Goal: Task Accomplishment & Management: Manage account settings

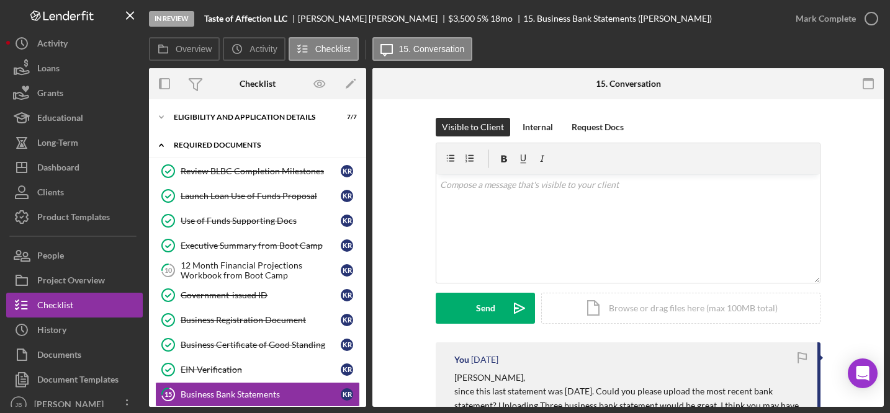
scroll to position [7, 0]
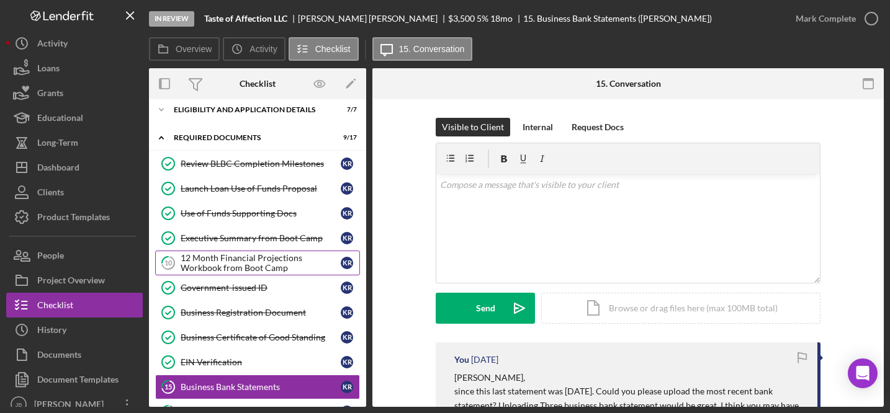
click at [227, 257] on div "12 Month Financial Projections Workbook from Boot Camp" at bounding box center [261, 263] width 160 height 20
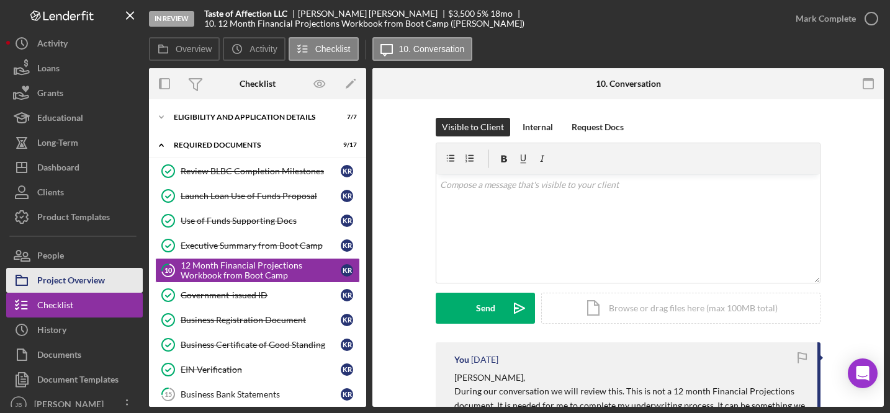
click at [81, 278] on div "Project Overview" at bounding box center [71, 282] width 68 height 28
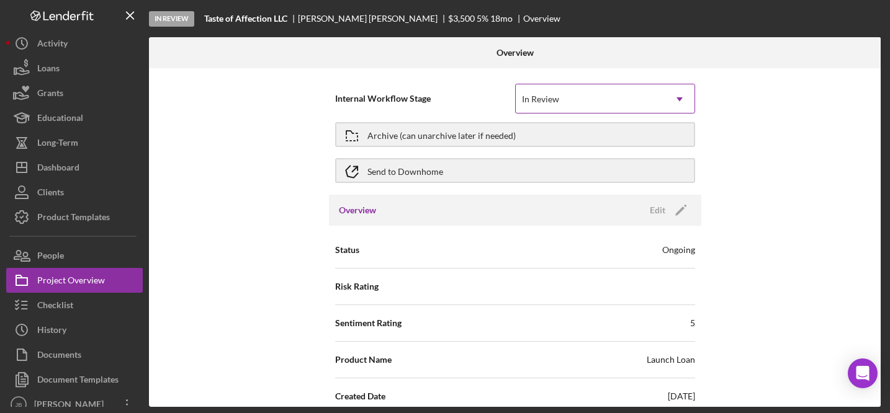
click at [653, 106] on div "In Review" at bounding box center [590, 99] width 149 height 29
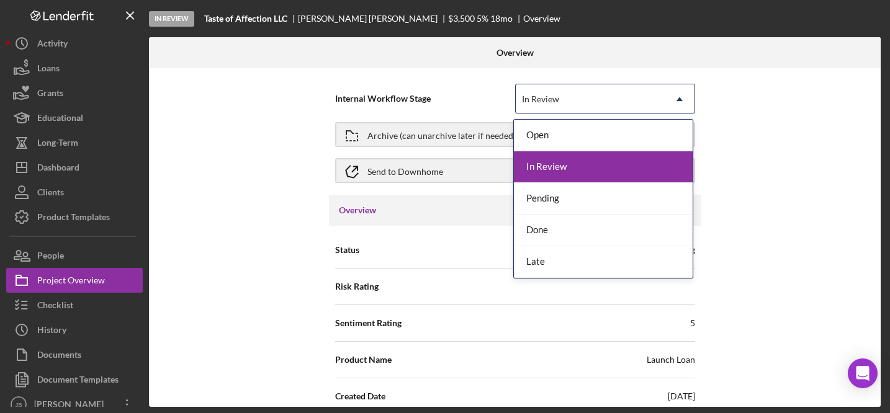
click at [274, 158] on div "Internal Workflow Stage In Review, 2 of 5. 5 results available. Use Up and Down…" at bounding box center [514, 237] width 731 height 339
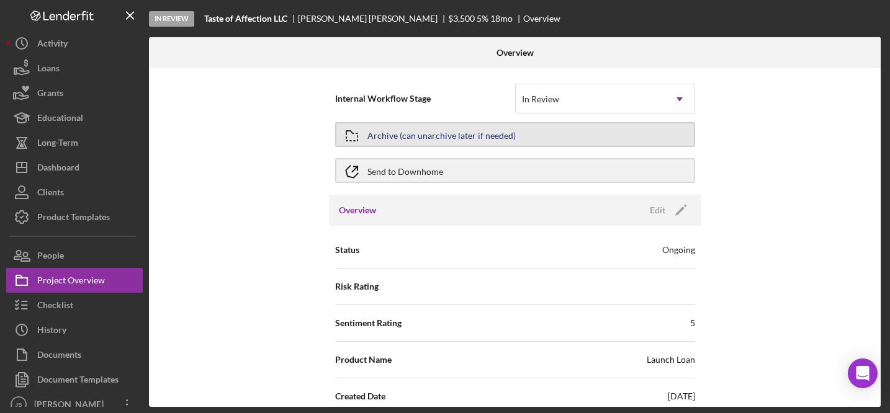
click at [391, 136] on div "Archive (can unarchive later if needed)" at bounding box center [441, 134] width 148 height 22
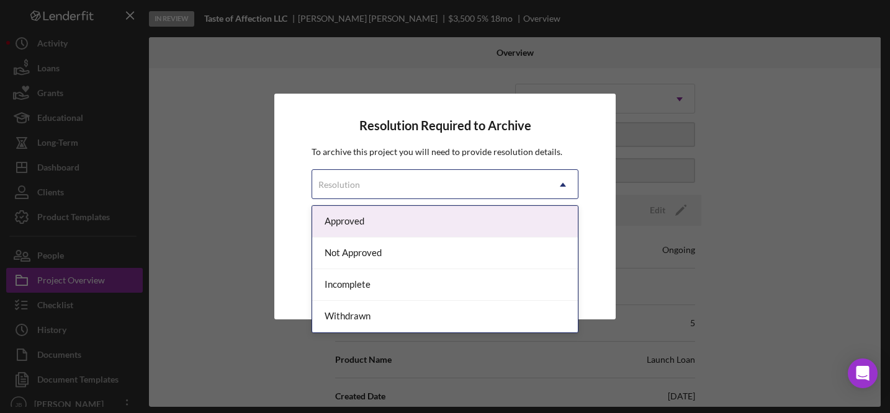
click at [454, 187] on div "Resolution" at bounding box center [430, 185] width 236 height 29
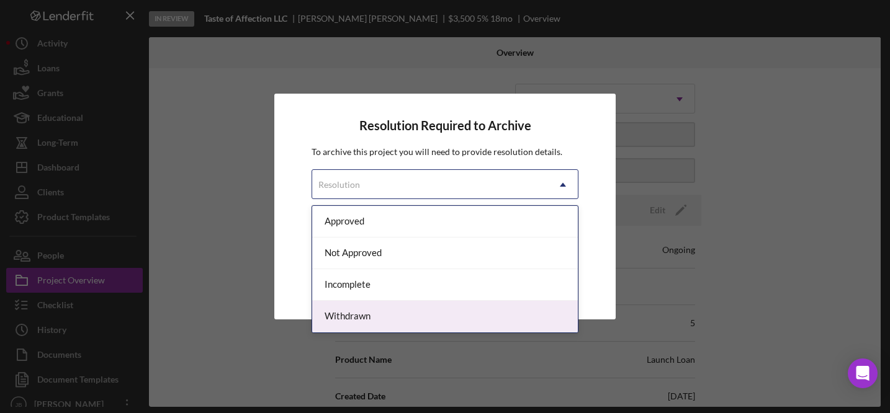
click at [408, 314] on div "Withdrawn" at bounding box center [445, 317] width 266 height 32
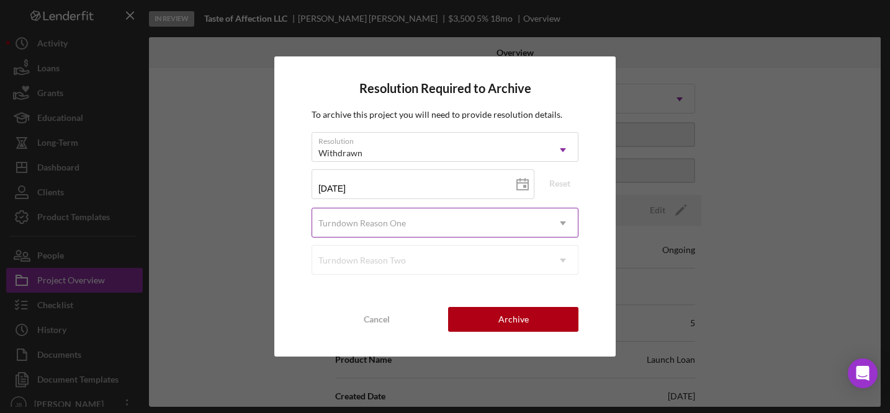
click at [468, 220] on div "Turndown Reason One" at bounding box center [430, 223] width 236 height 29
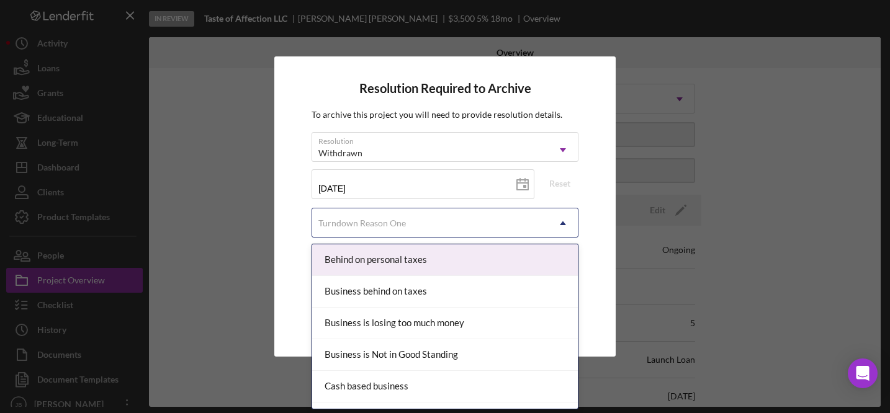
click at [454, 264] on div "Behind on personal taxes" at bounding box center [445, 260] width 266 height 32
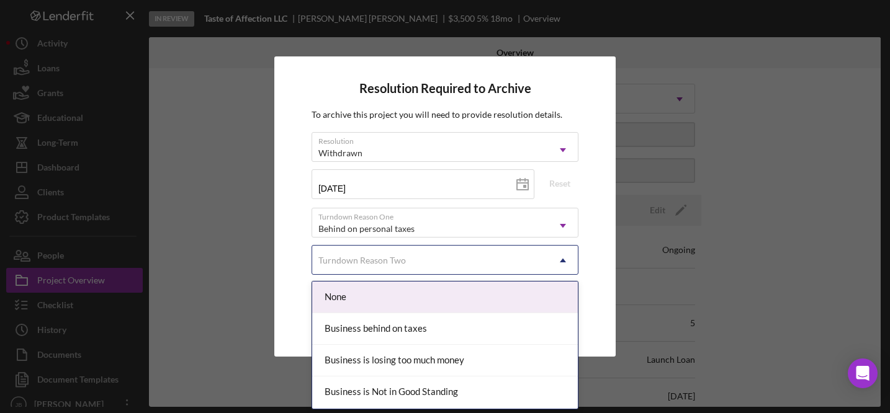
click at [491, 264] on div "Turndown Reason Two" at bounding box center [430, 260] width 236 height 29
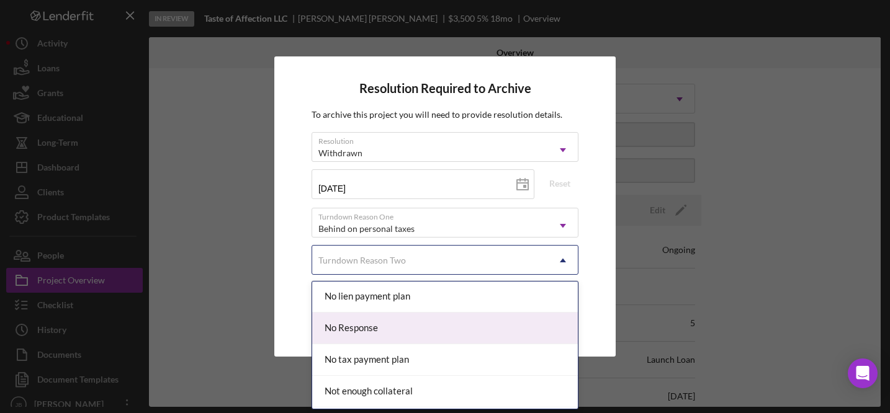
scroll to position [856, 0]
click at [370, 329] on div "No Response" at bounding box center [445, 327] width 266 height 32
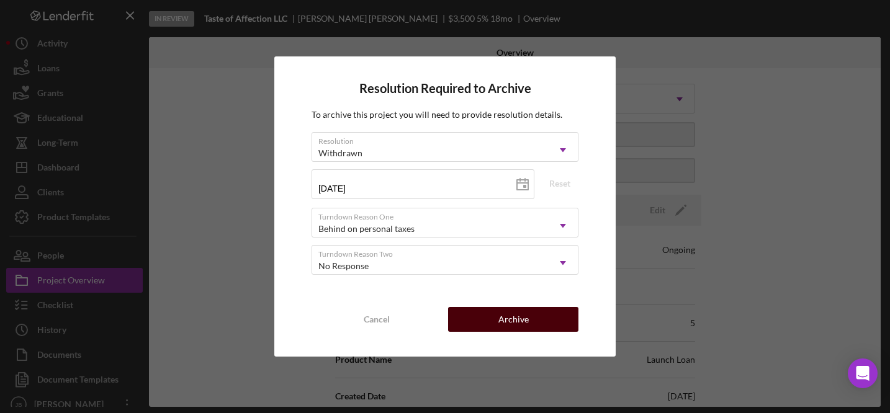
click at [505, 327] on div "Archive" at bounding box center [513, 319] width 30 height 25
